Goal: Information Seeking & Learning: Check status

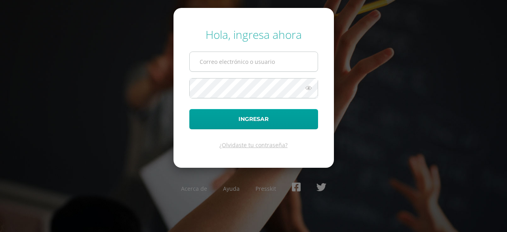
click at [279, 53] on input "text" at bounding box center [254, 61] width 128 height 19
click at [255, 67] on input "text" at bounding box center [254, 61] width 128 height 19
type input "j.lozano.1adb@gmail.com"
click at [307, 91] on icon at bounding box center [308, 88] width 10 height 10
click at [306, 89] on icon at bounding box center [308, 88] width 10 height 10
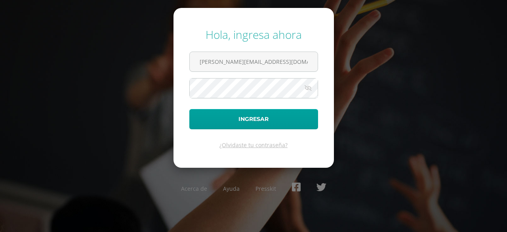
click at [306, 89] on icon at bounding box center [307, 88] width 11 height 10
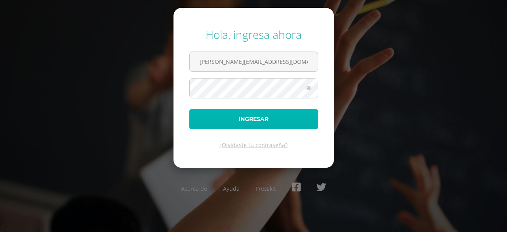
click at [281, 121] on button "Ingresar" at bounding box center [253, 119] width 129 height 20
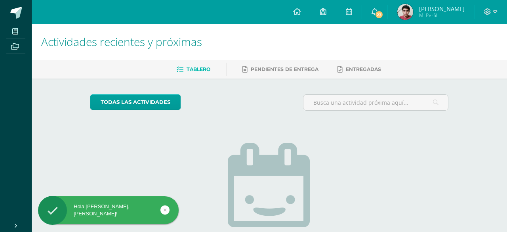
click at [399, 13] on link "Jose Carlos Mi Perfil" at bounding box center [431, 12] width 86 height 24
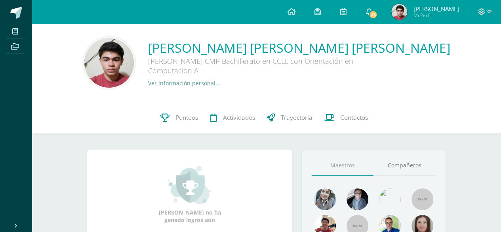
click at [377, 15] on span "23" at bounding box center [373, 14] width 9 height 9
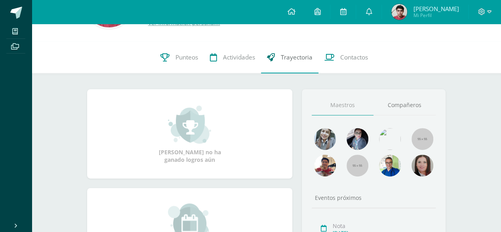
click at [274, 43] on link "Trayectoria" at bounding box center [289, 58] width 57 height 32
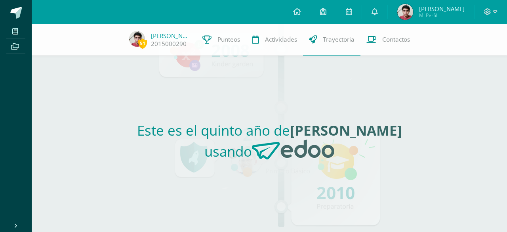
click at [434, 14] on span "Jose Carlos Mi Perfil" at bounding box center [430, 12] width 70 height 16
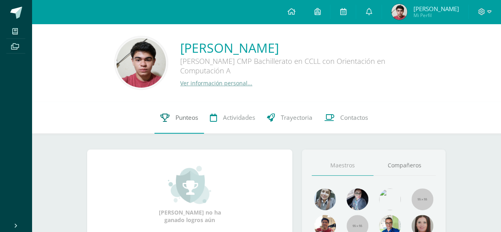
click at [173, 116] on link "Punteos" at bounding box center [178, 118] width 49 height 32
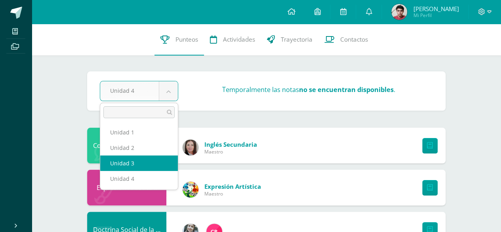
select select "Unidad 3"
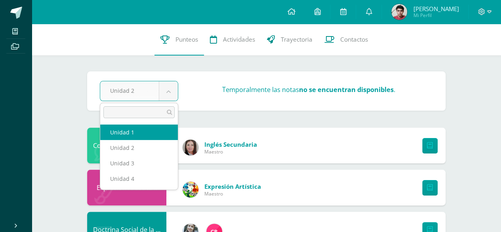
select select "Unidad 1"
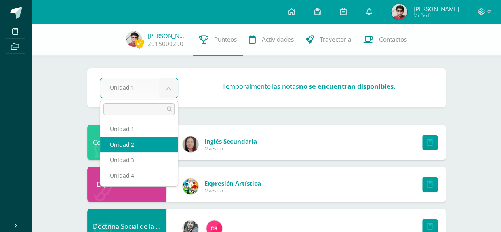
select select "Unidad 2"
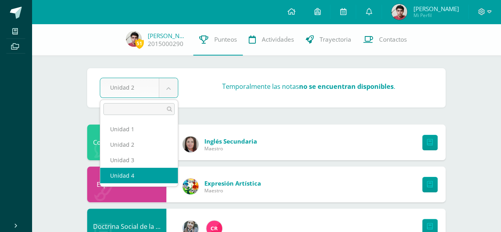
select select "Unidad 4"
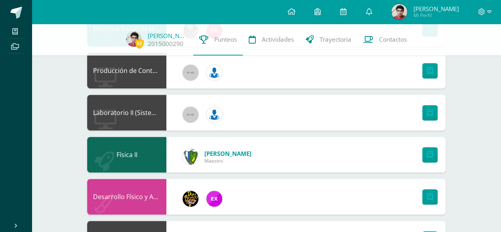
scroll to position [192, 0]
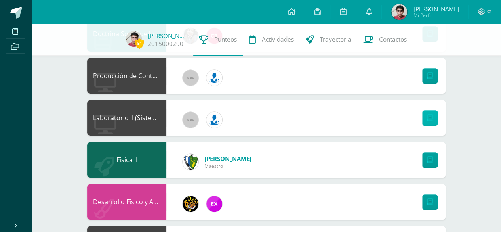
click at [431, 124] on link at bounding box center [429, 117] width 15 height 15
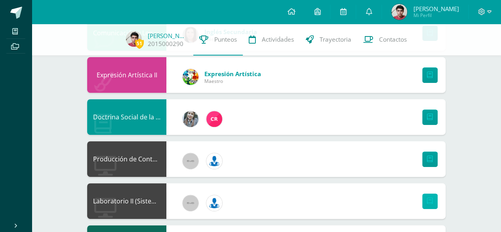
scroll to position [105, 0]
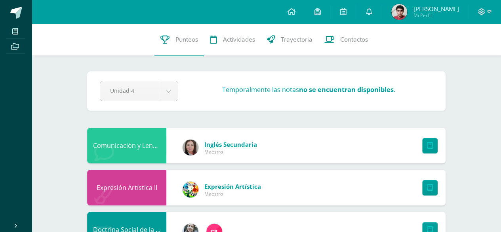
click at [22, 14] on link at bounding box center [16, 12] width 32 height 24
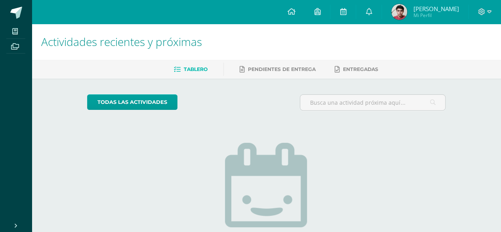
click at [407, 7] on img at bounding box center [399, 12] width 16 height 16
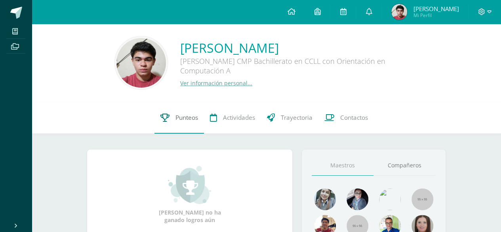
click at [165, 116] on icon at bounding box center [164, 117] width 9 height 8
